Goal: Navigation & Orientation: Find specific page/section

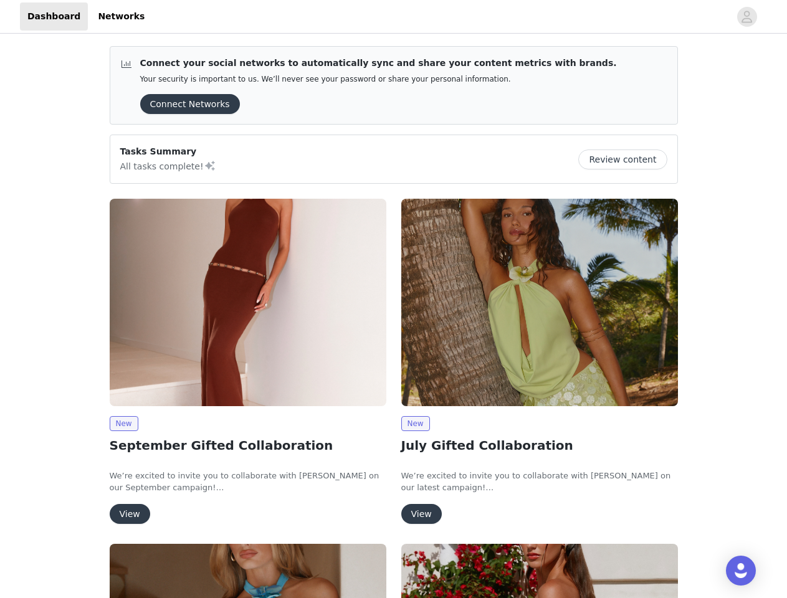
click at [394, 299] on div "New July Gifted Collaboration We’re excited to invite you to collaborate with […" at bounding box center [539, 363] width 291 height 345
click at [393, 17] on div at bounding box center [440, 16] width 577 height 28
click at [747, 17] on icon "avatar" at bounding box center [747, 17] width 12 height 20
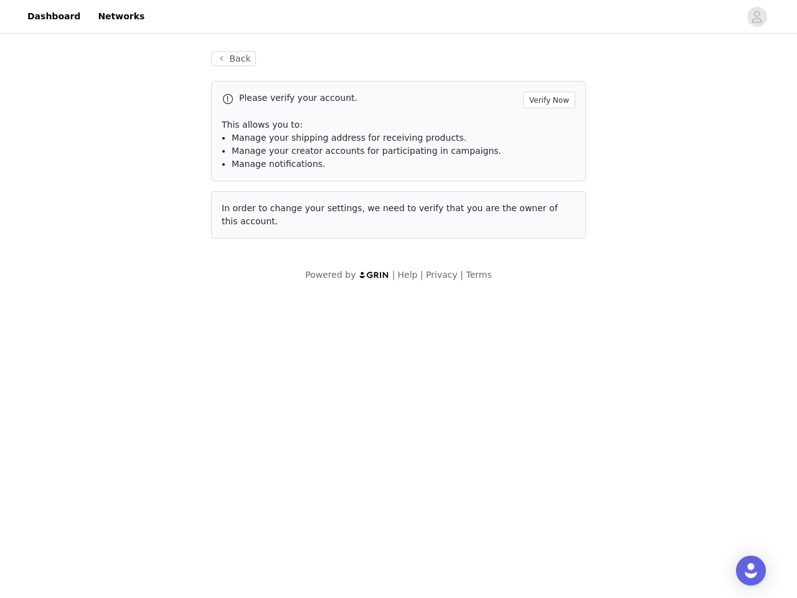
click at [186, 104] on div "Back Please verify your account. Verify Now This allows you to: Manage your shi…" at bounding box center [398, 166] width 797 height 260
click at [627, 159] on div "Back Please verify your account. Verify Now This allows you to: Manage your shi…" at bounding box center [398, 166] width 797 height 260
click at [248, 302] on body "Dashboard Networks Back Please verify your account. Verify Now This allows you …" at bounding box center [398, 299] width 797 height 598
click at [123, 424] on body "Dashboard Networks Back Please verify your account. Verify Now This allows you …" at bounding box center [398, 299] width 797 height 598
click at [129, 514] on body "Dashboard Networks Back Please verify your account. Verify Now This allows you …" at bounding box center [398, 299] width 797 height 598
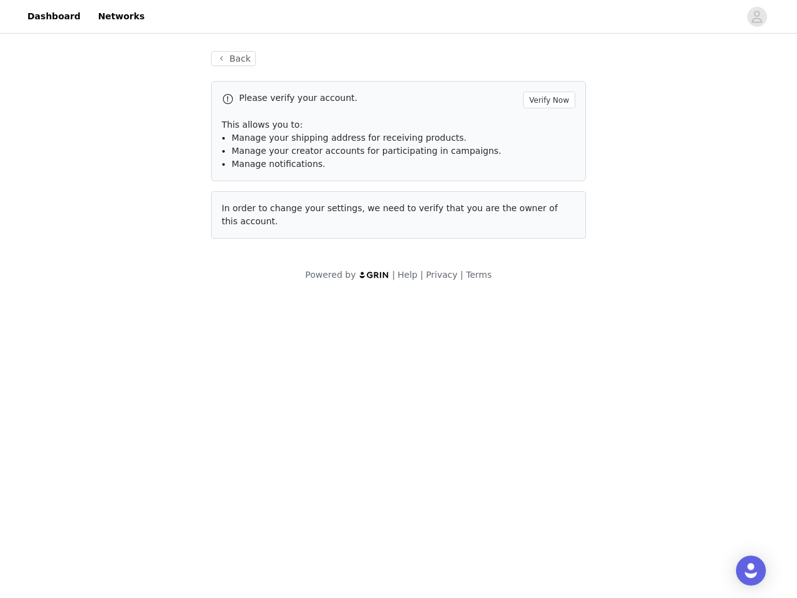
click at [539, 302] on body "Dashboard Networks Back Please verify your account. Verify Now This allows you …" at bounding box center [398, 299] width 797 height 598
click at [415, 424] on body "Dashboard Networks Back Please verify your account. Verify Now This allows you …" at bounding box center [398, 299] width 797 height 598
